Goal: Information Seeking & Learning: Learn about a topic

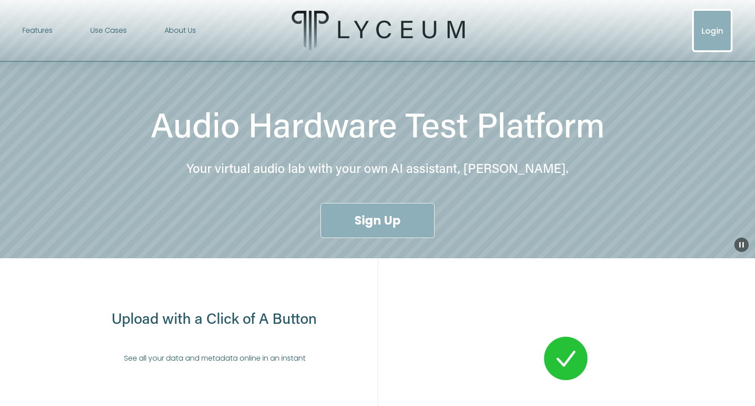
click at [182, 29] on link "About Us" at bounding box center [179, 30] width 31 height 14
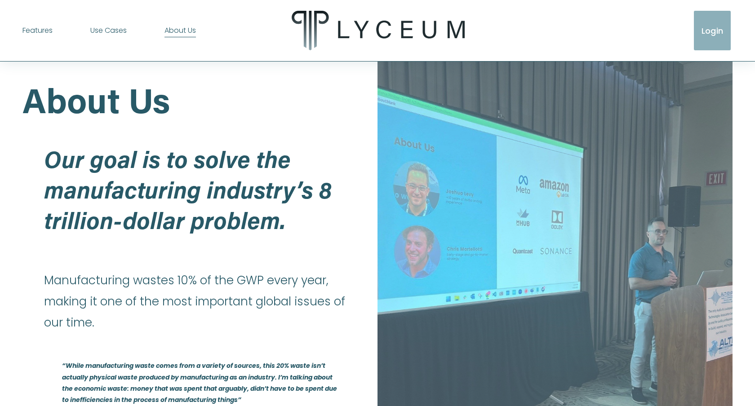
click at [42, 30] on span "Features" at bounding box center [37, 30] width 30 height 13
